Goal: Task Accomplishment & Management: Use online tool/utility

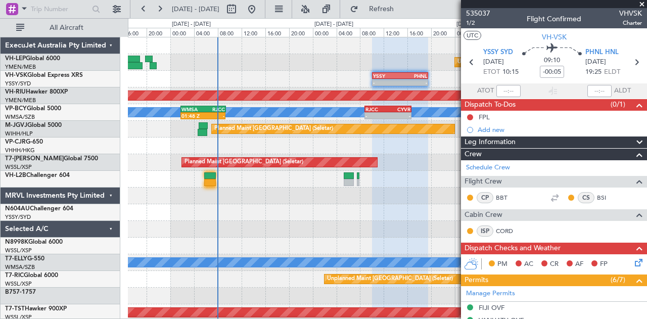
click at [210, 176] on div at bounding box center [210, 175] width 12 height 7
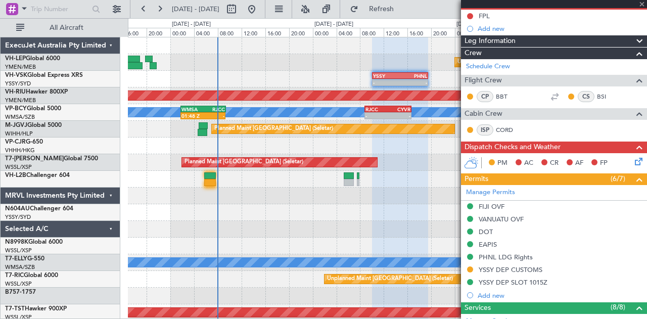
type input "06:00"
type input "7"
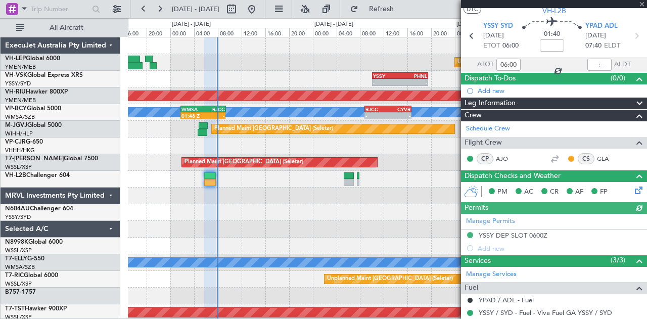
scroll to position [0, 0]
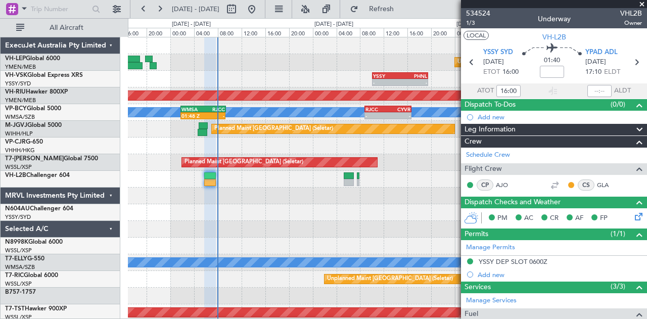
type input "06:00"
click at [594, 90] on input "text" at bounding box center [599, 91] width 24 height 12
type input "07:50"
type input "16:00"
type input "17:20"
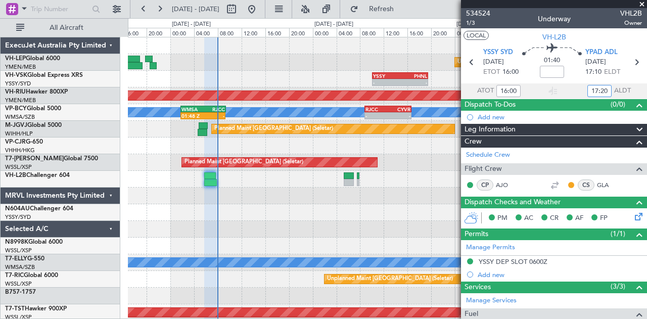
type input "06:00"
type input "07:50"
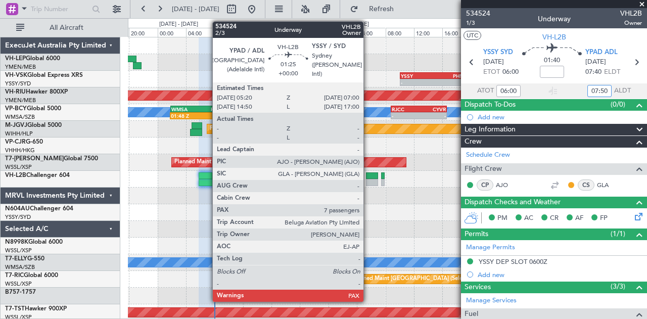
click at [368, 179] on div at bounding box center [372, 182] width 12 height 7
